Goal: Task Accomplishment & Management: Complete application form

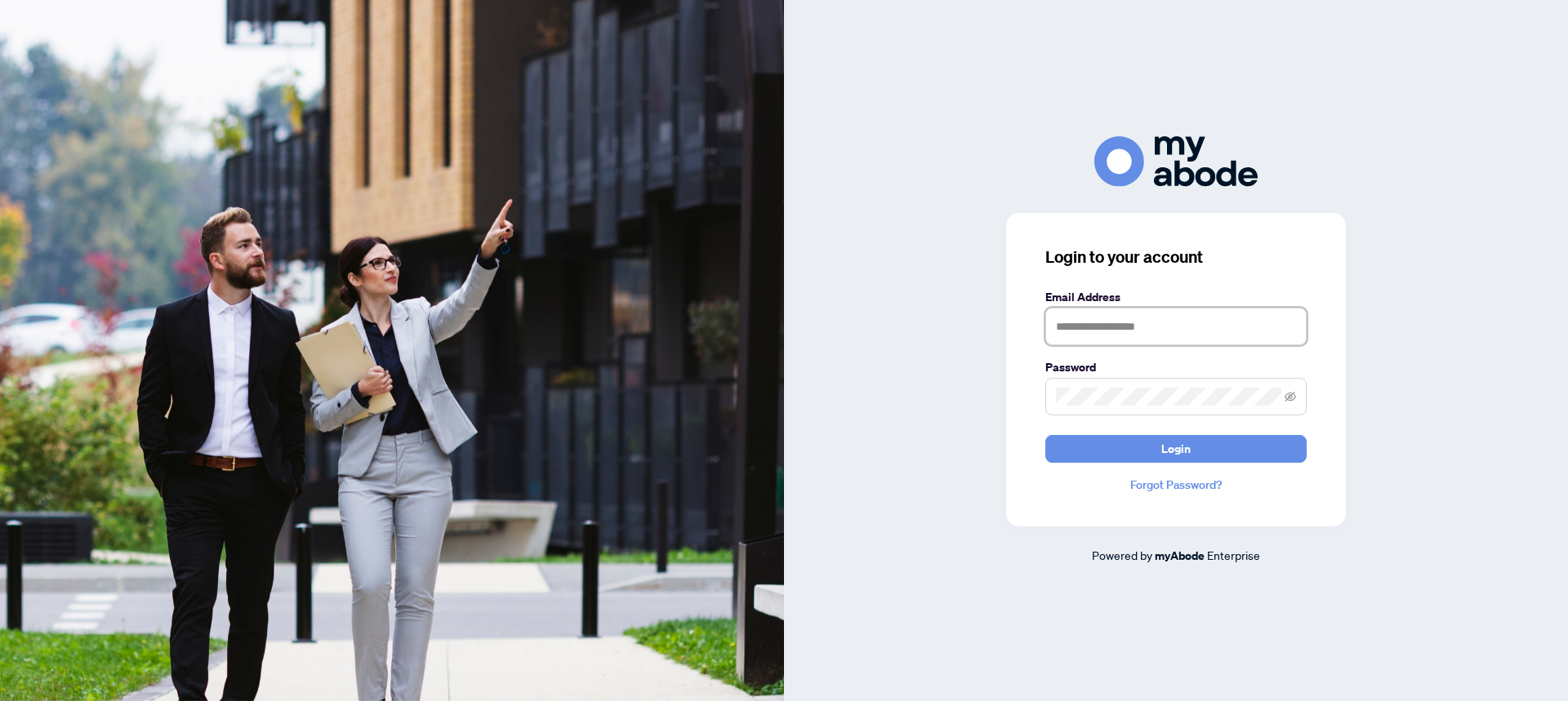
click at [1099, 334] on input "text" at bounding box center [1175, 326] width 262 height 37
type input "**********"
click at [1183, 455] on span "Login" at bounding box center [1176, 449] width 30 height 26
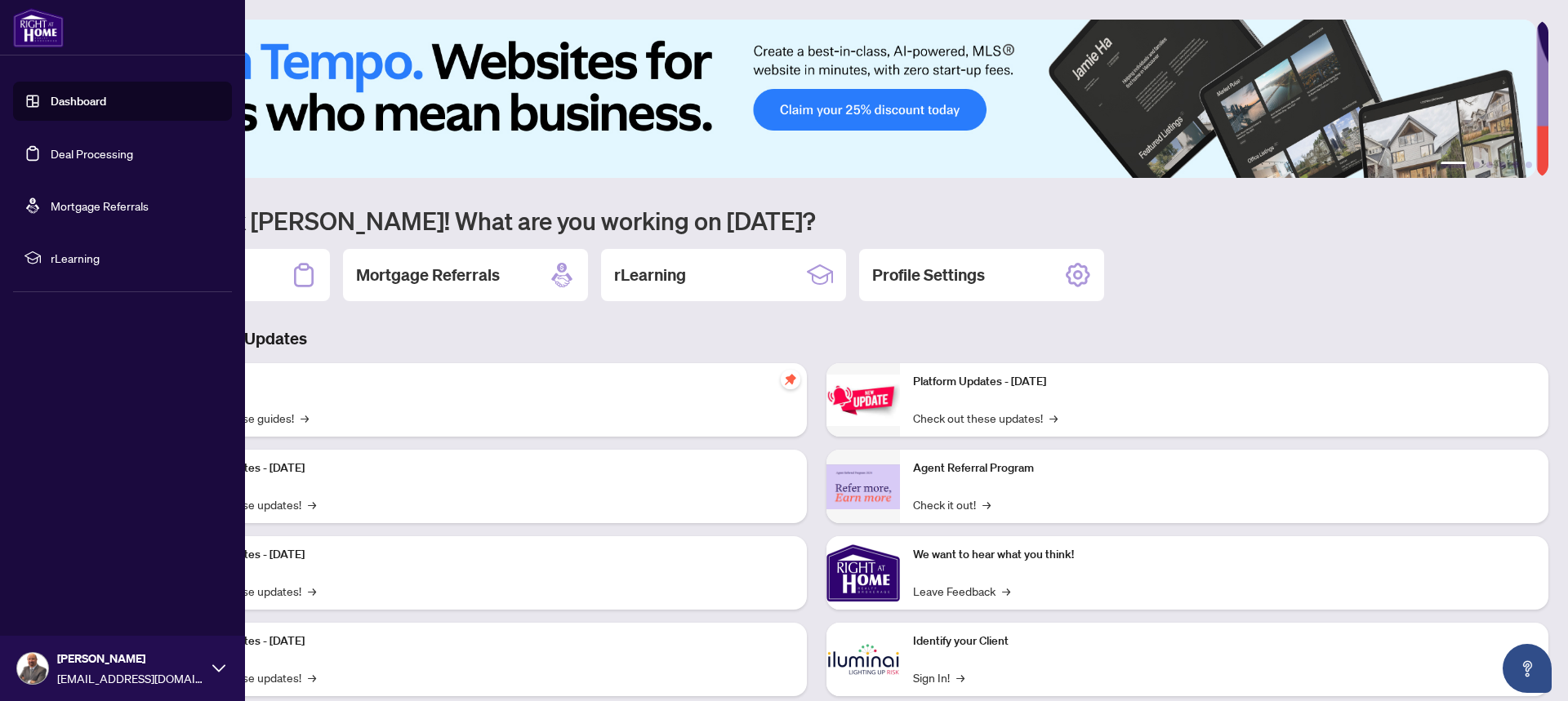
click at [103, 98] on link "Dashboard" at bounding box center [78, 101] width 56 height 15
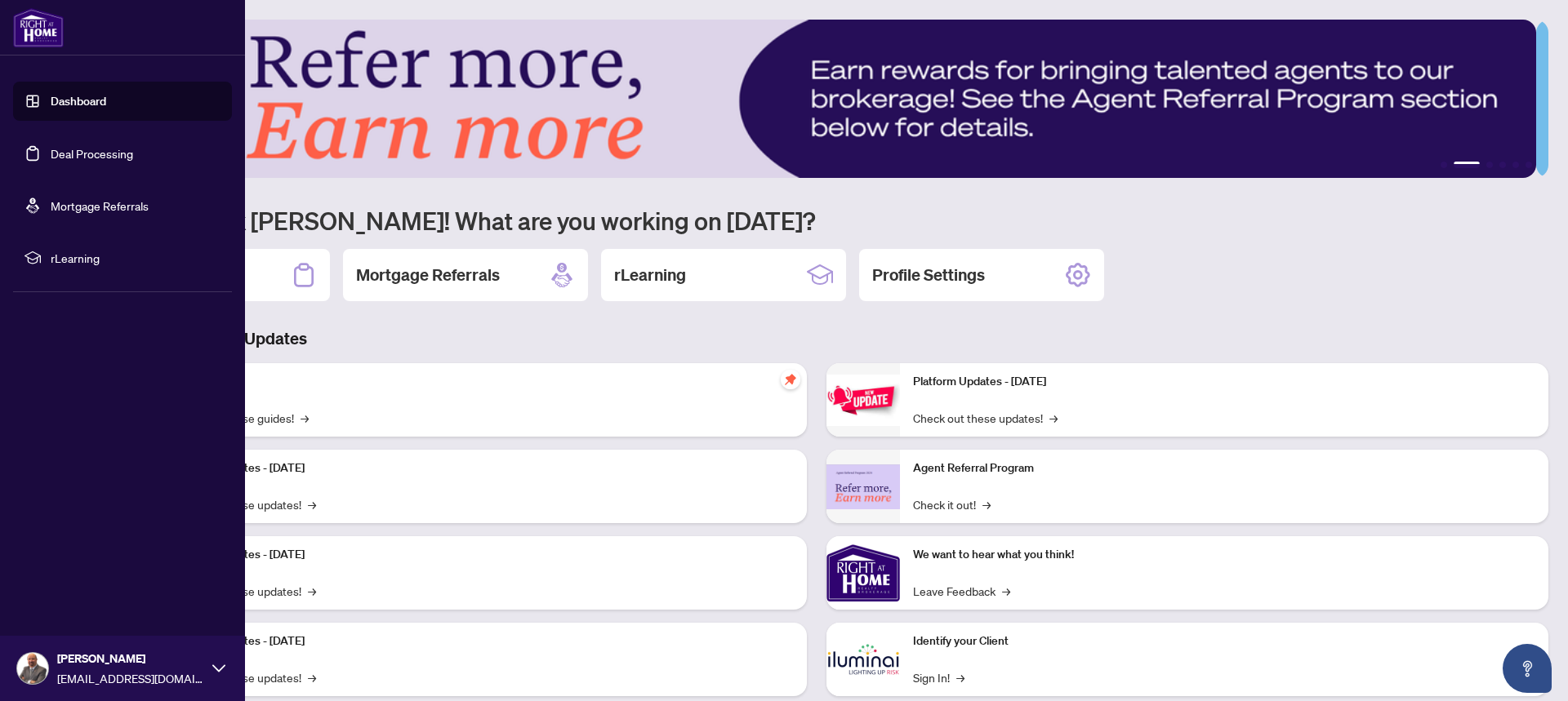
click at [82, 148] on link "Deal Processing" at bounding box center [91, 153] width 83 height 15
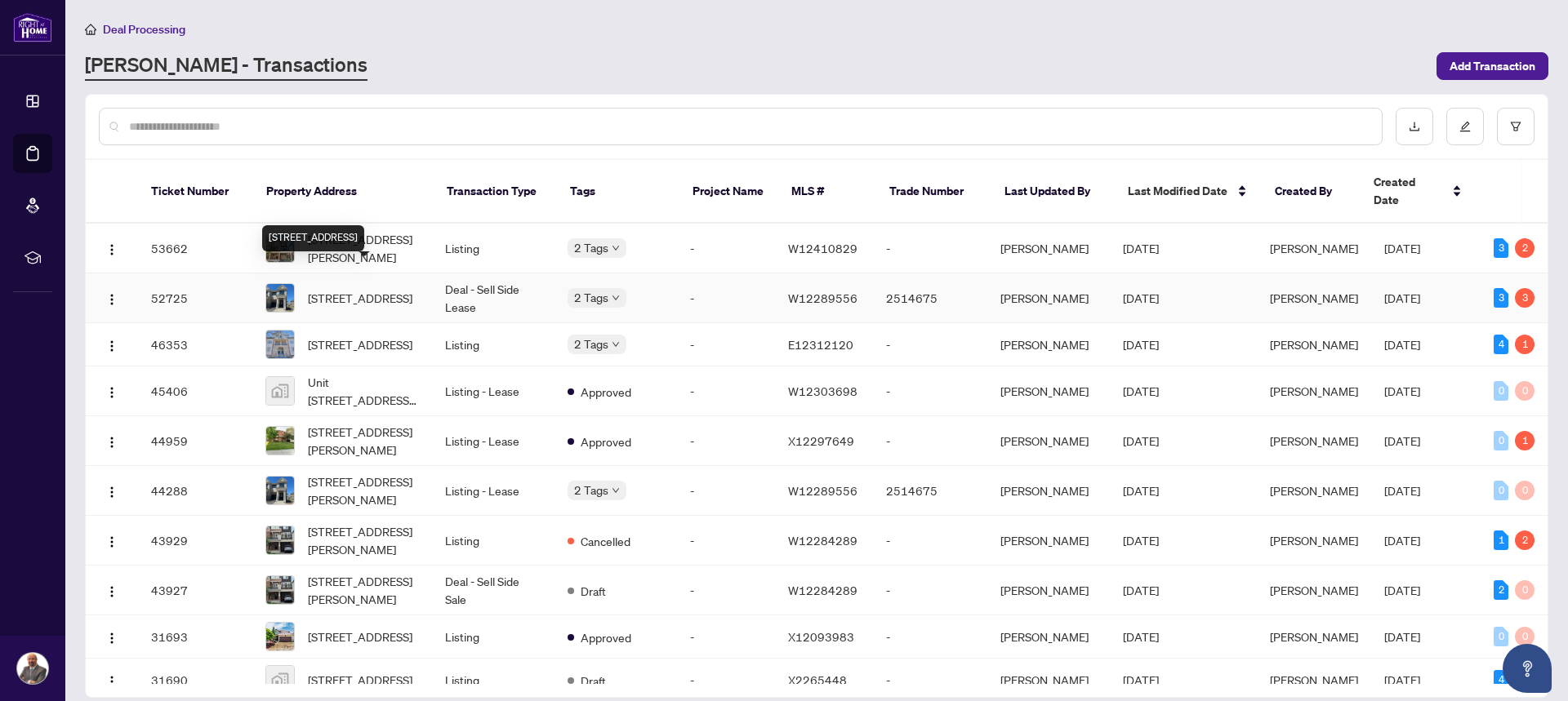
click at [385, 289] on span "[STREET_ADDRESS]" at bounding box center [360, 298] width 104 height 18
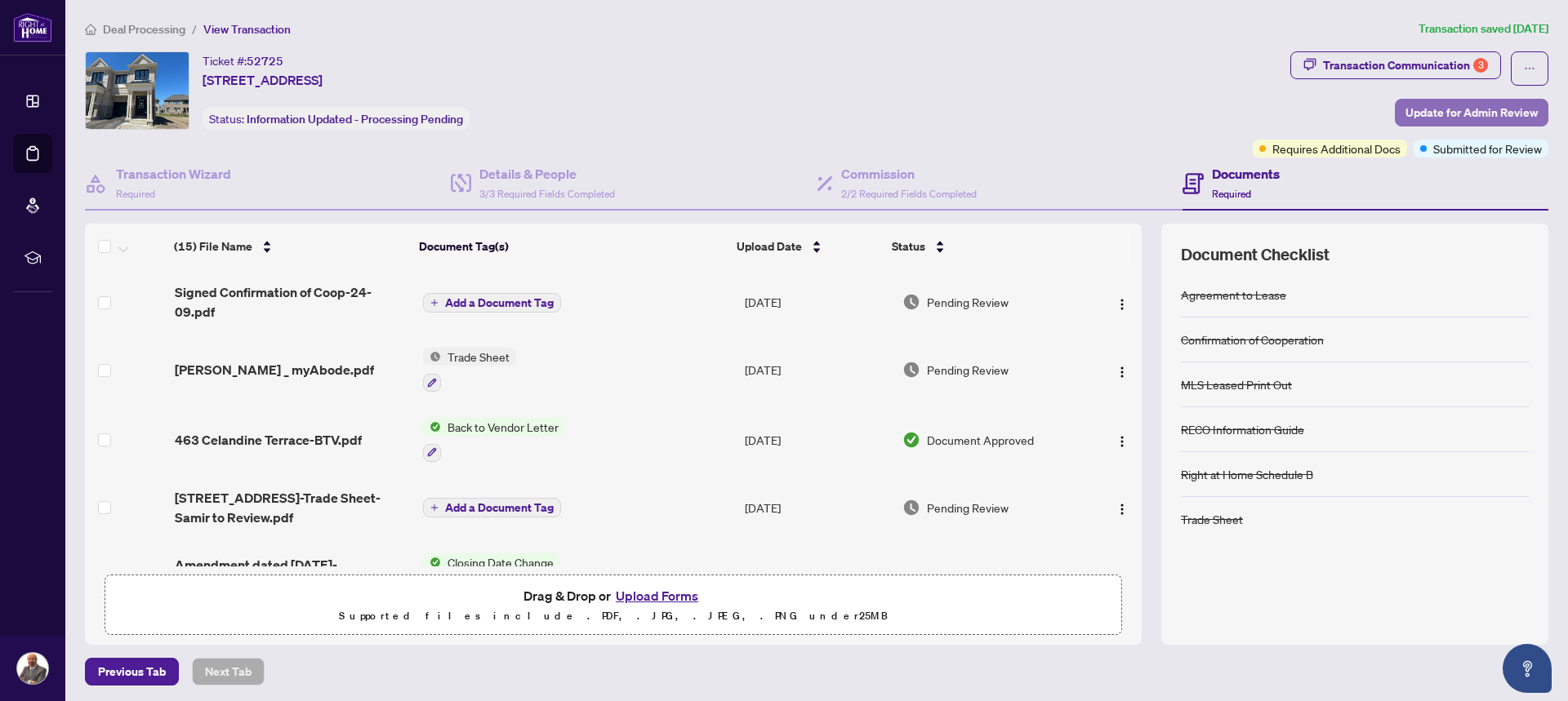
click at [1469, 111] on span "Update for Admin Review" at bounding box center [1472, 113] width 132 height 26
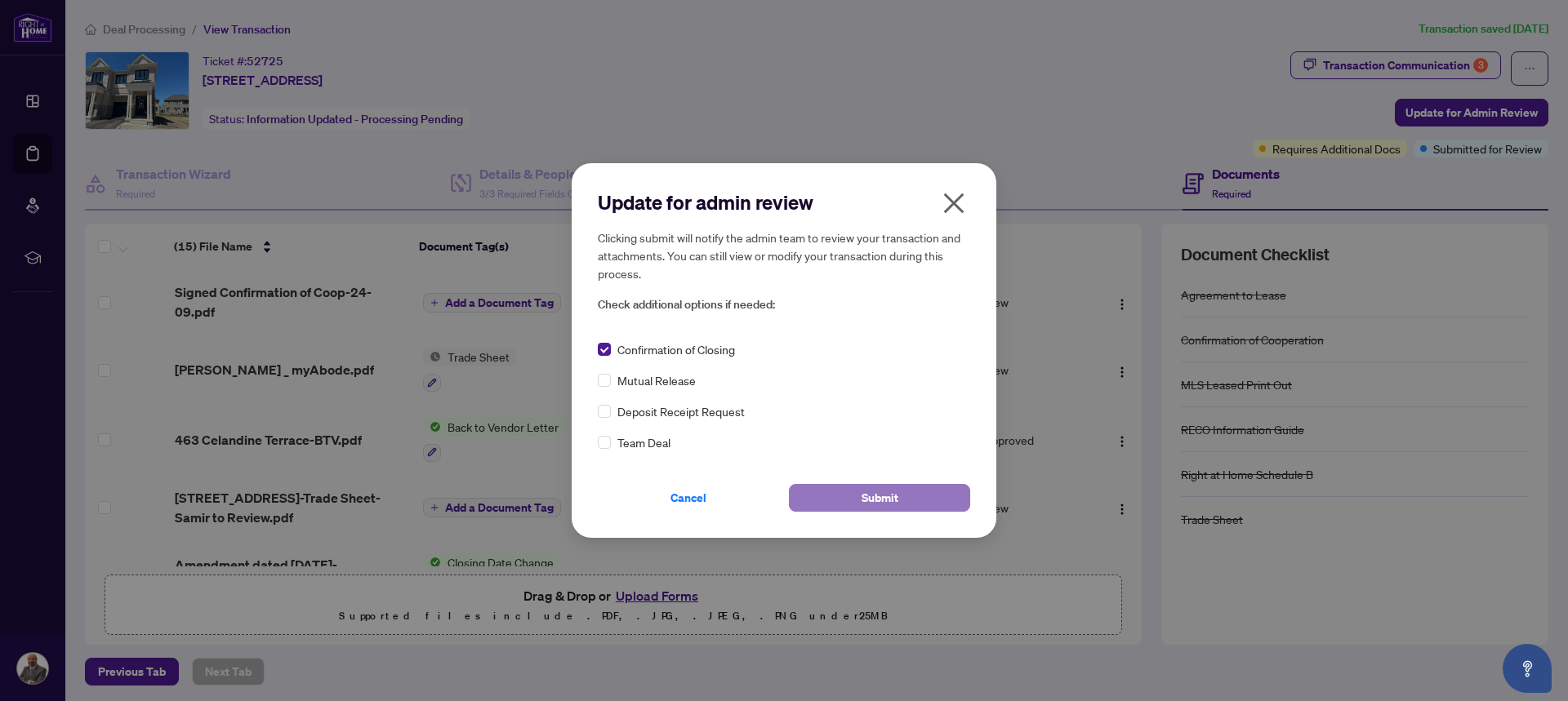
click at [870, 493] on span "Submit" at bounding box center [880, 498] width 37 height 26
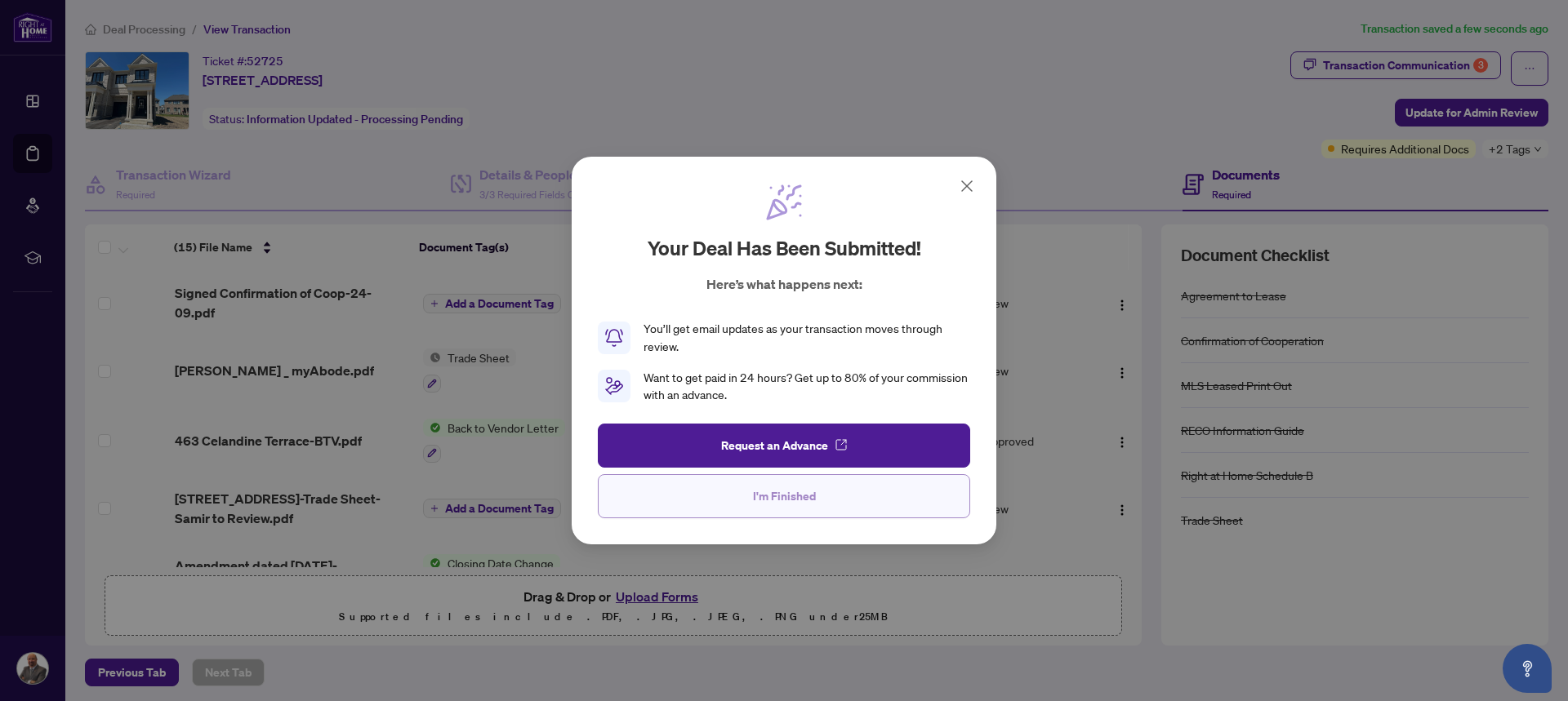
click at [780, 493] on span "I'm Finished" at bounding box center [784, 496] width 63 height 26
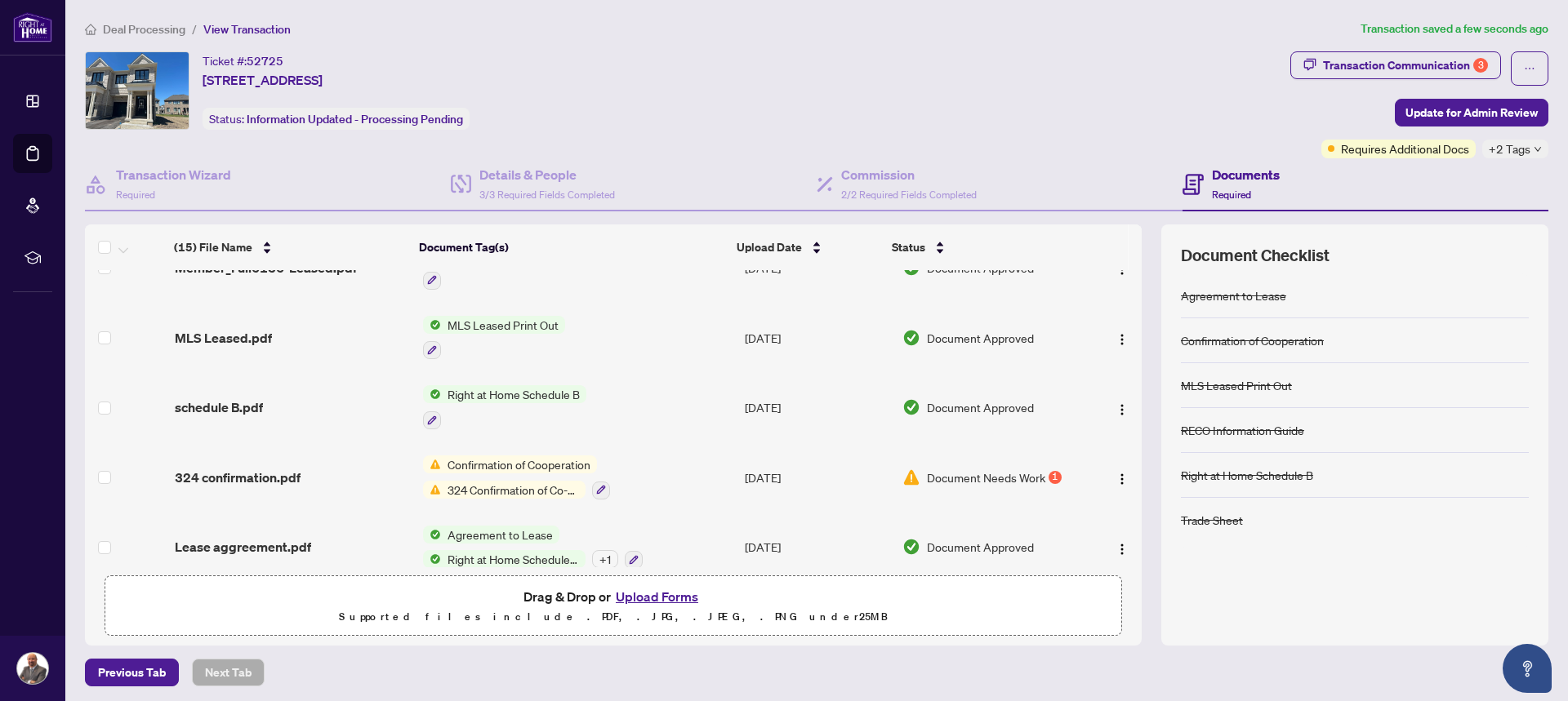
scroll to position [738, 0]
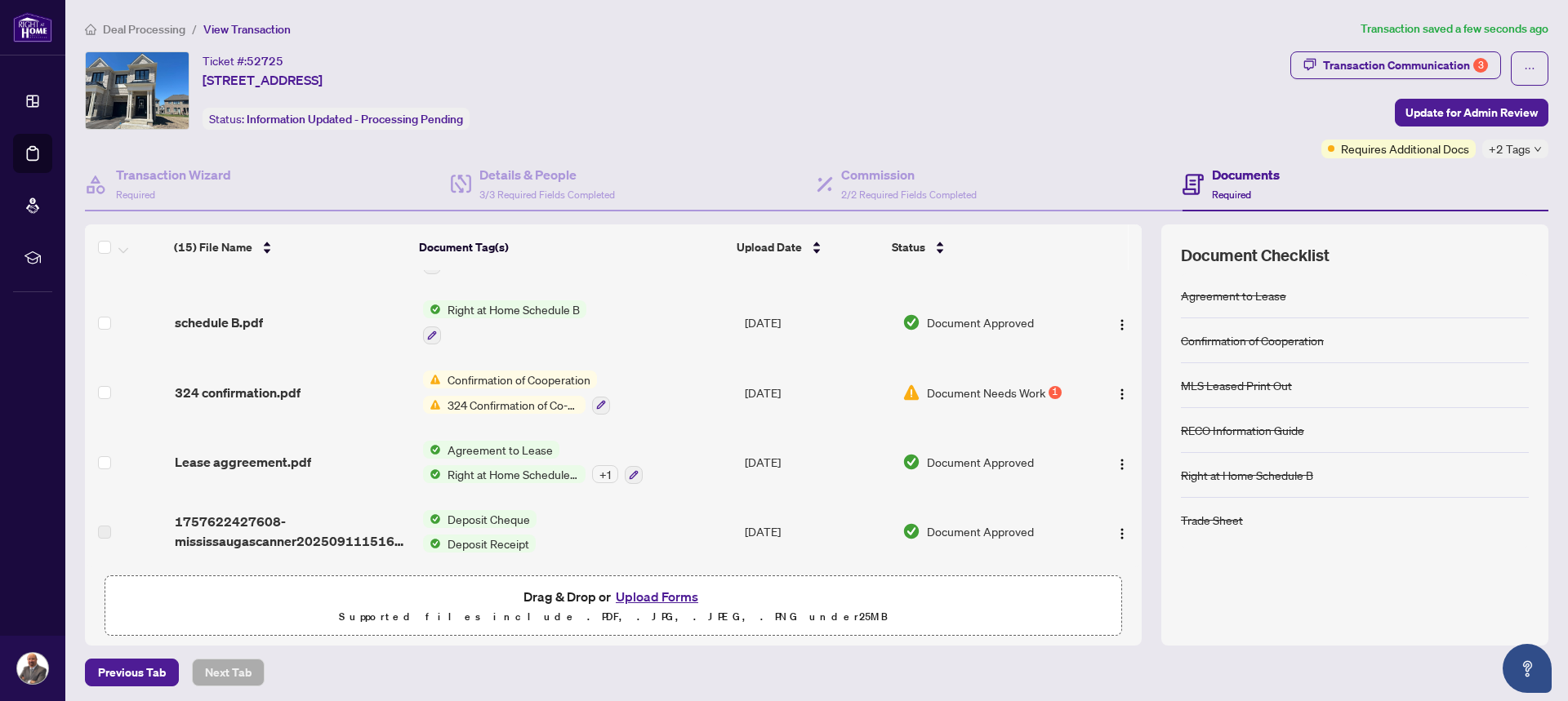
click at [1053, 391] on div "Document Needs Work 1" at bounding box center [992, 392] width 179 height 18
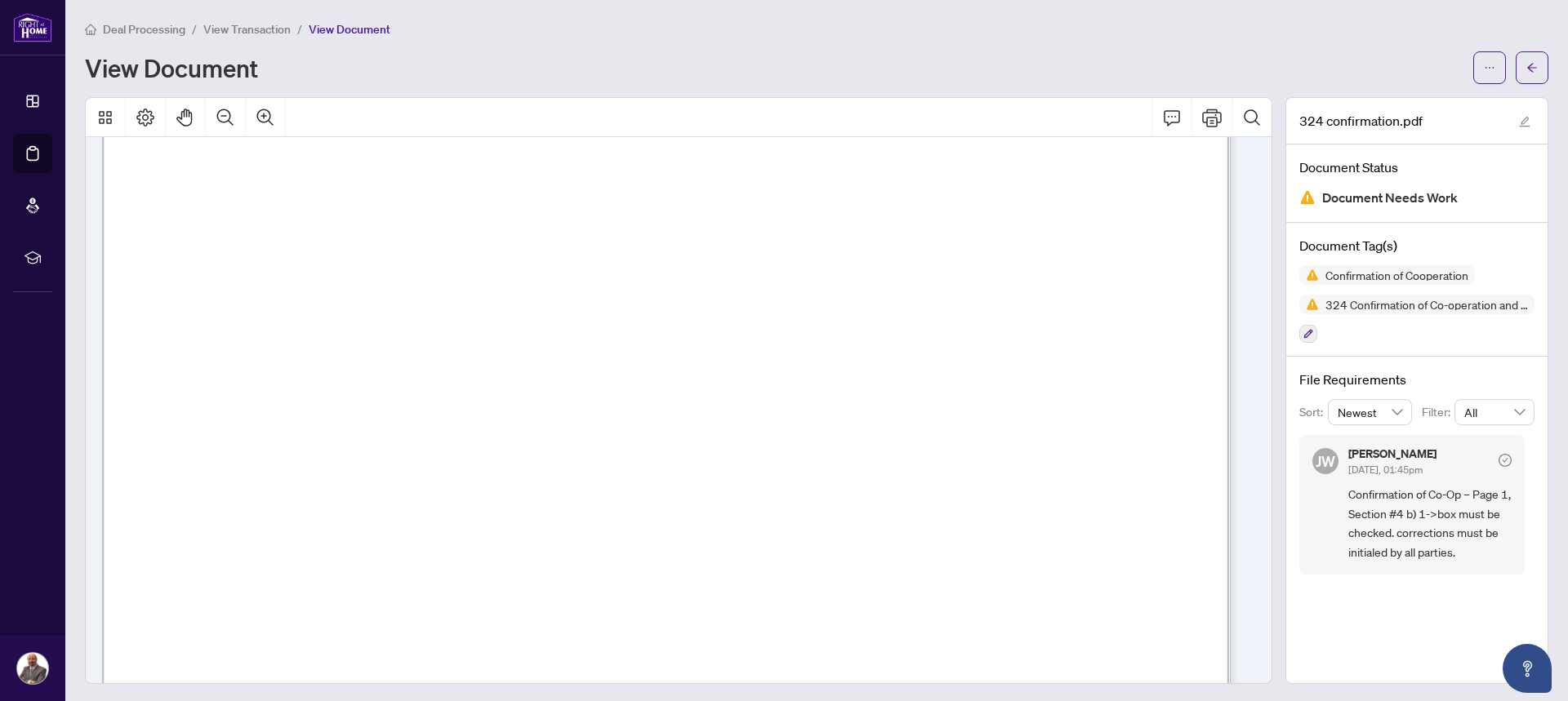
scroll to position [572, 0]
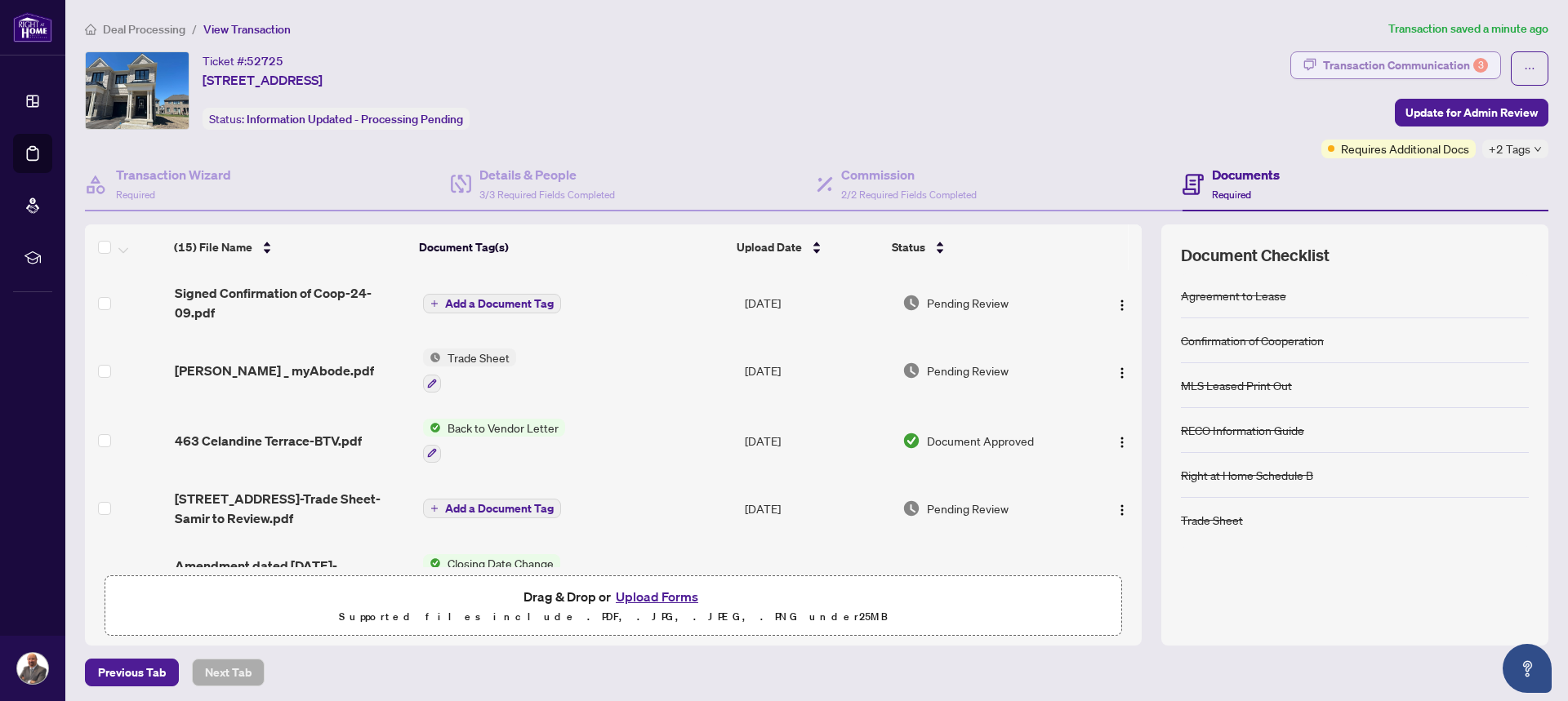
click at [1415, 70] on div "Transaction Communication 3" at bounding box center [1405, 65] width 165 height 26
